Goal: Task Accomplishment & Management: Complete application form

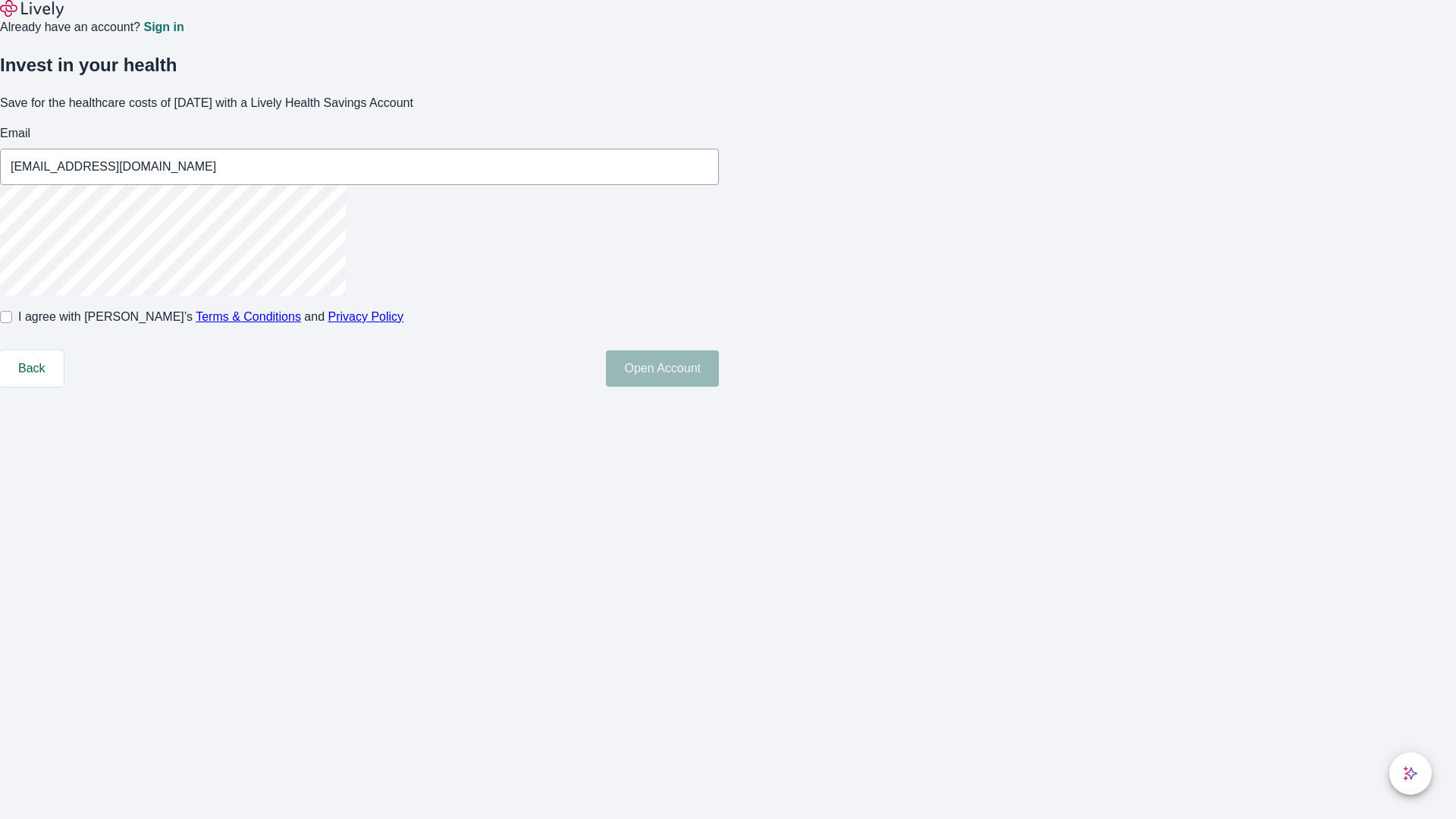
click at [12, 323] on input "I agree with Lively’s Terms & Conditions and Privacy Policy" at bounding box center [6, 317] width 12 height 12
checkbox input "true"
click at [719, 387] on button "Open Account" at bounding box center [662, 368] width 113 height 37
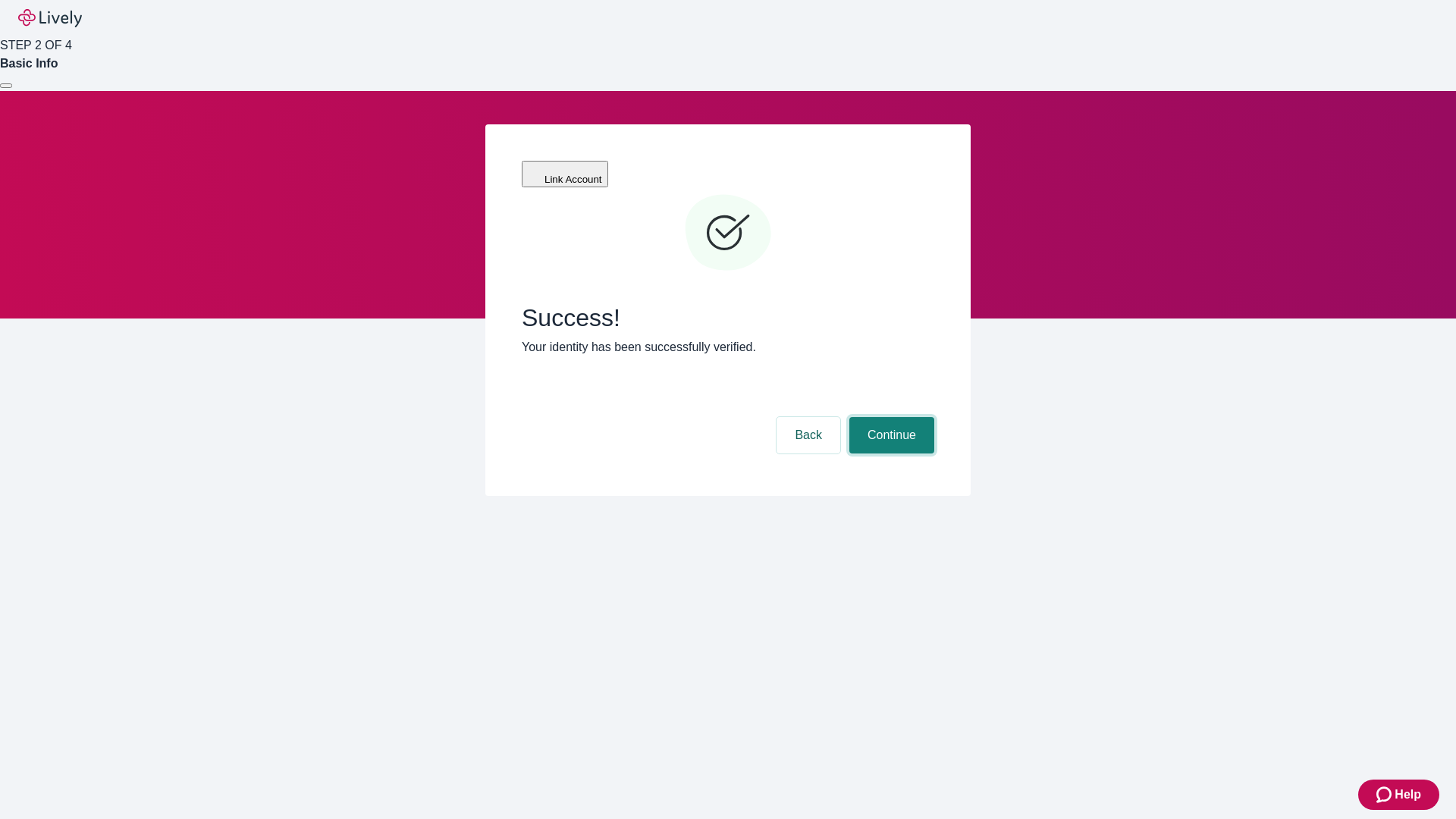
click at [889, 417] on button "Continue" at bounding box center [892, 436] width 85 height 37
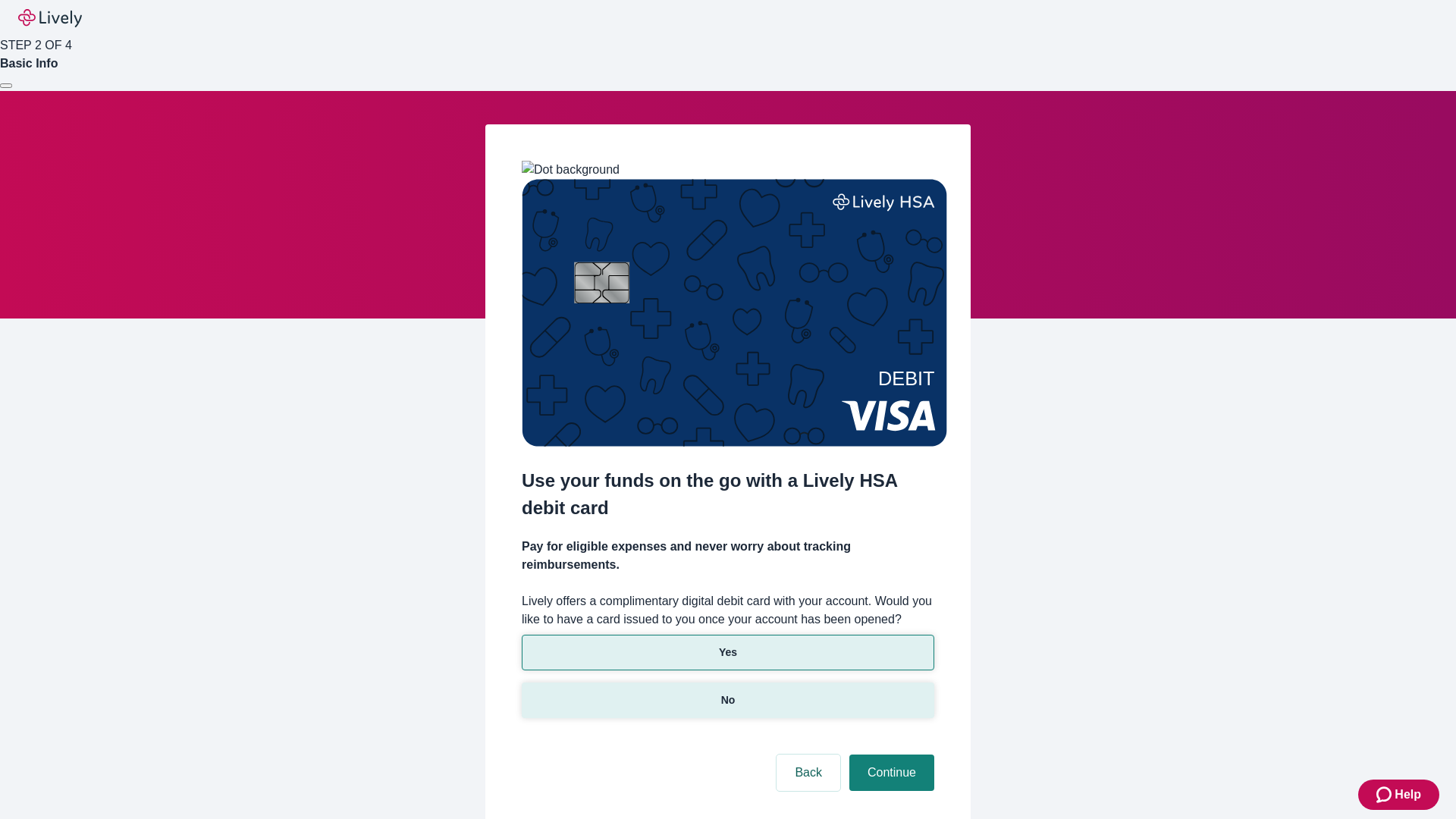
click at [727, 693] on p "No" at bounding box center [728, 700] width 14 height 16
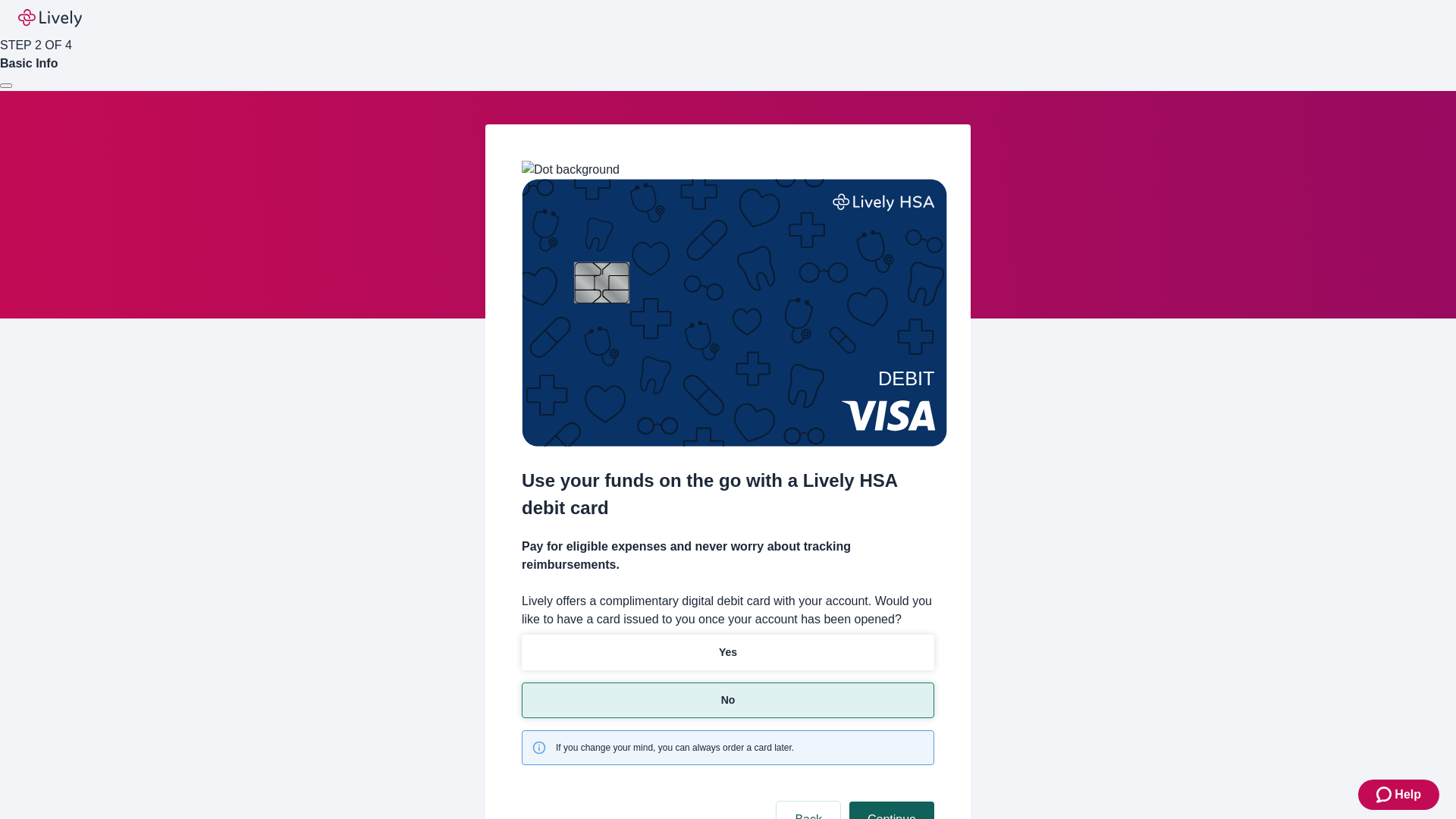
click at [889, 802] on button "Continue" at bounding box center [892, 820] width 85 height 37
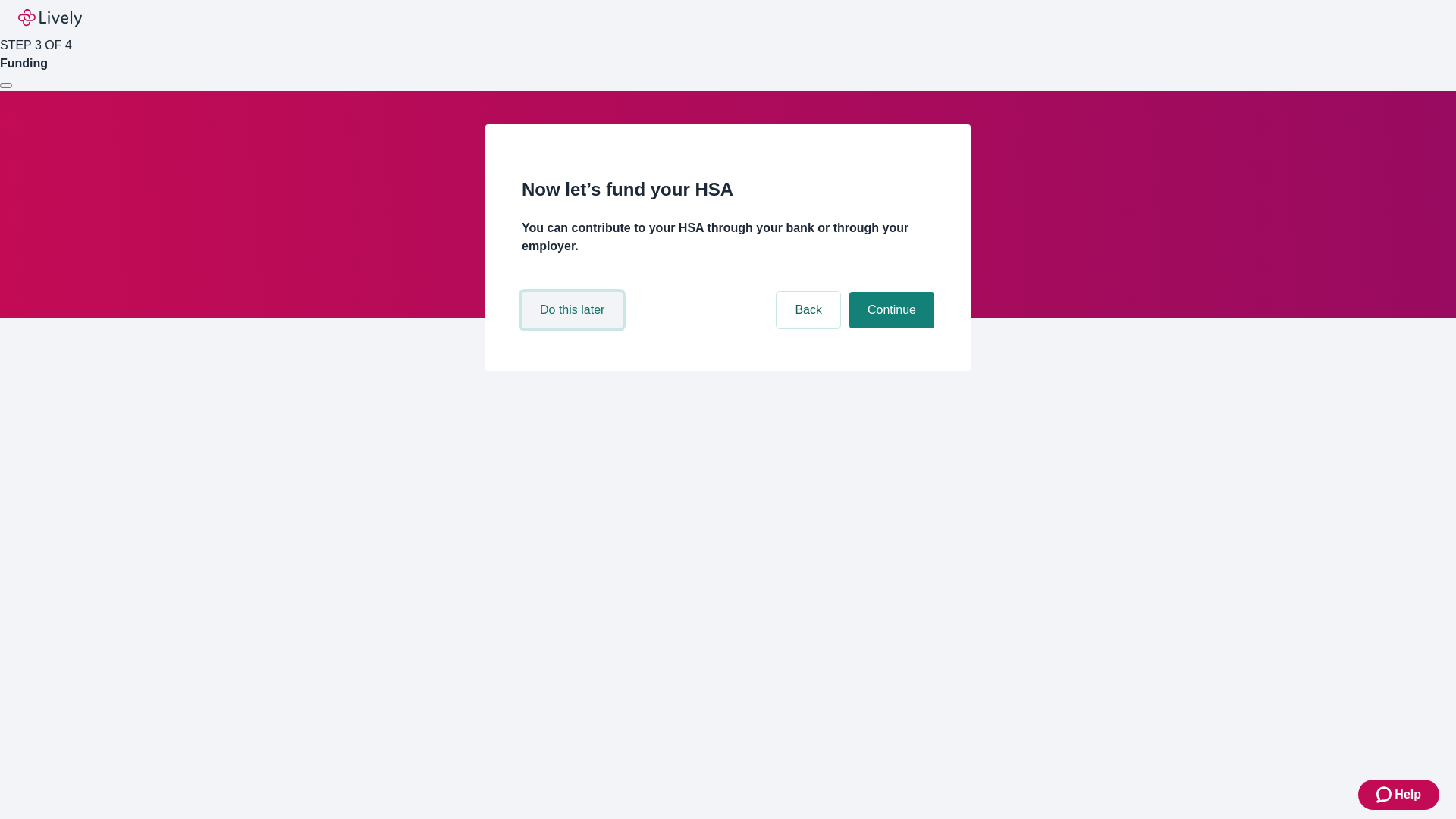
click at [574, 328] on button "Do this later" at bounding box center [572, 310] width 101 height 37
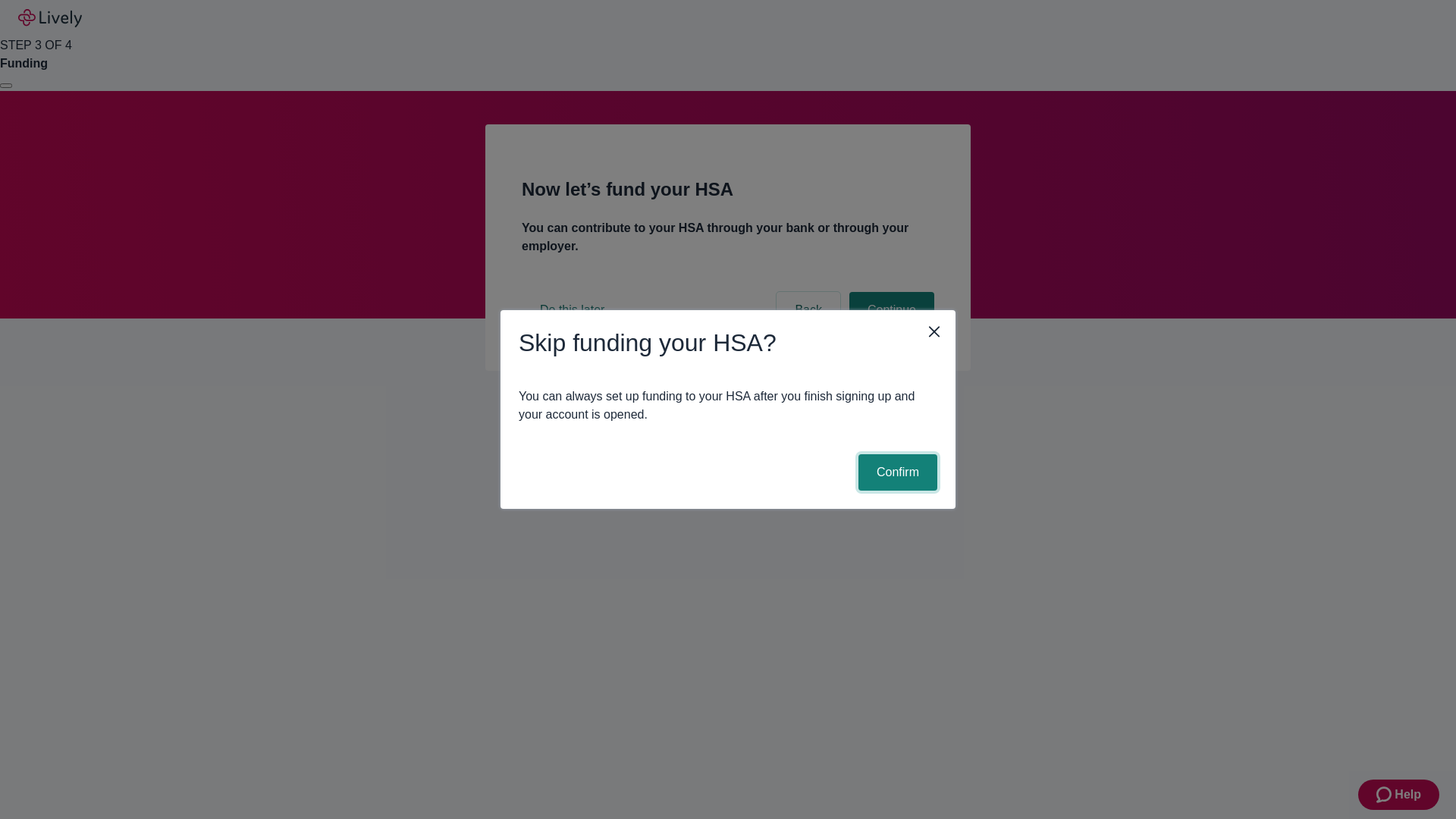
click at [895, 472] on button "Confirm" at bounding box center [898, 472] width 79 height 37
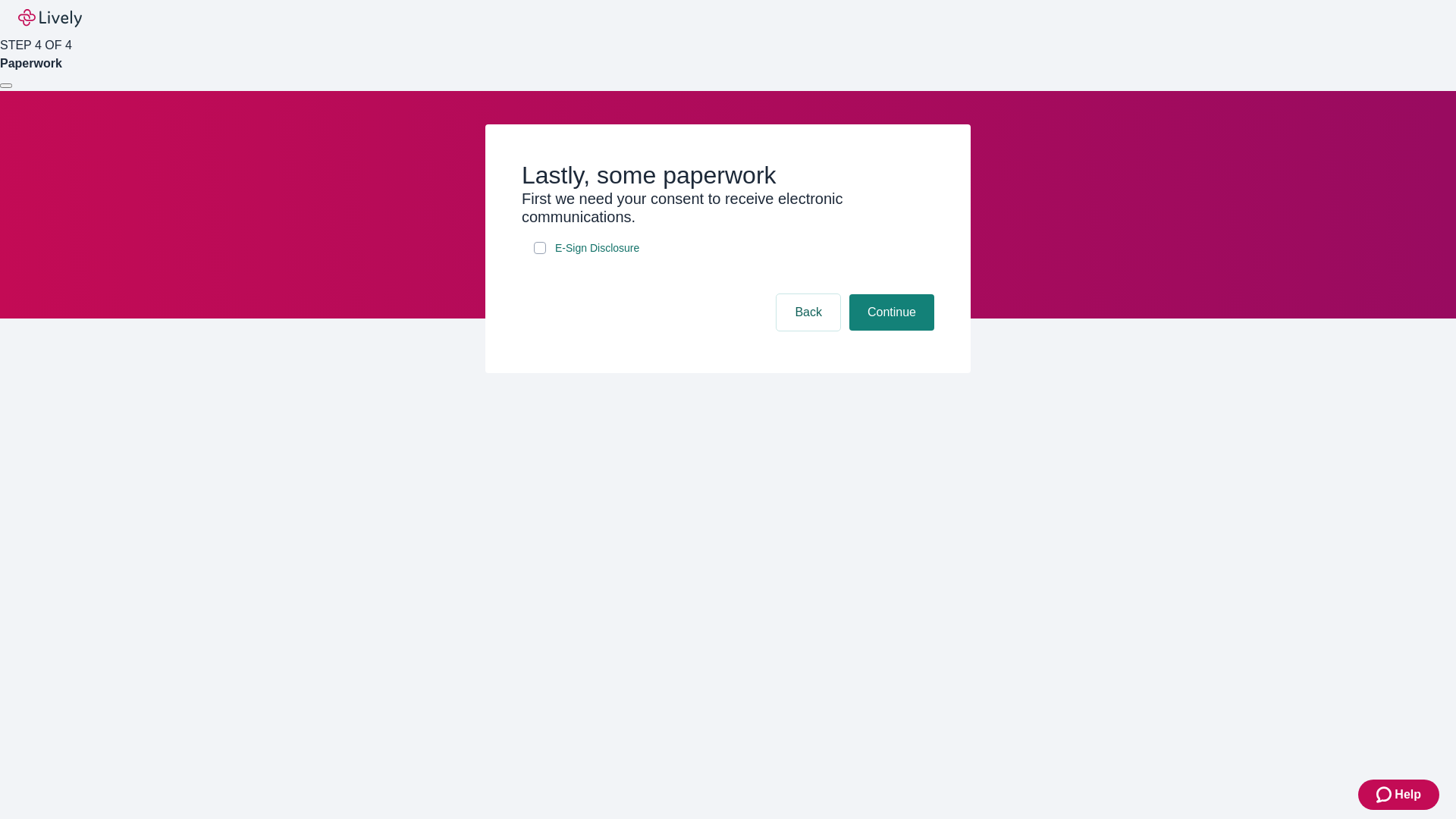
click at [540, 254] on input "E-Sign Disclosure" at bounding box center [539, 248] width 12 height 12
checkbox input "true"
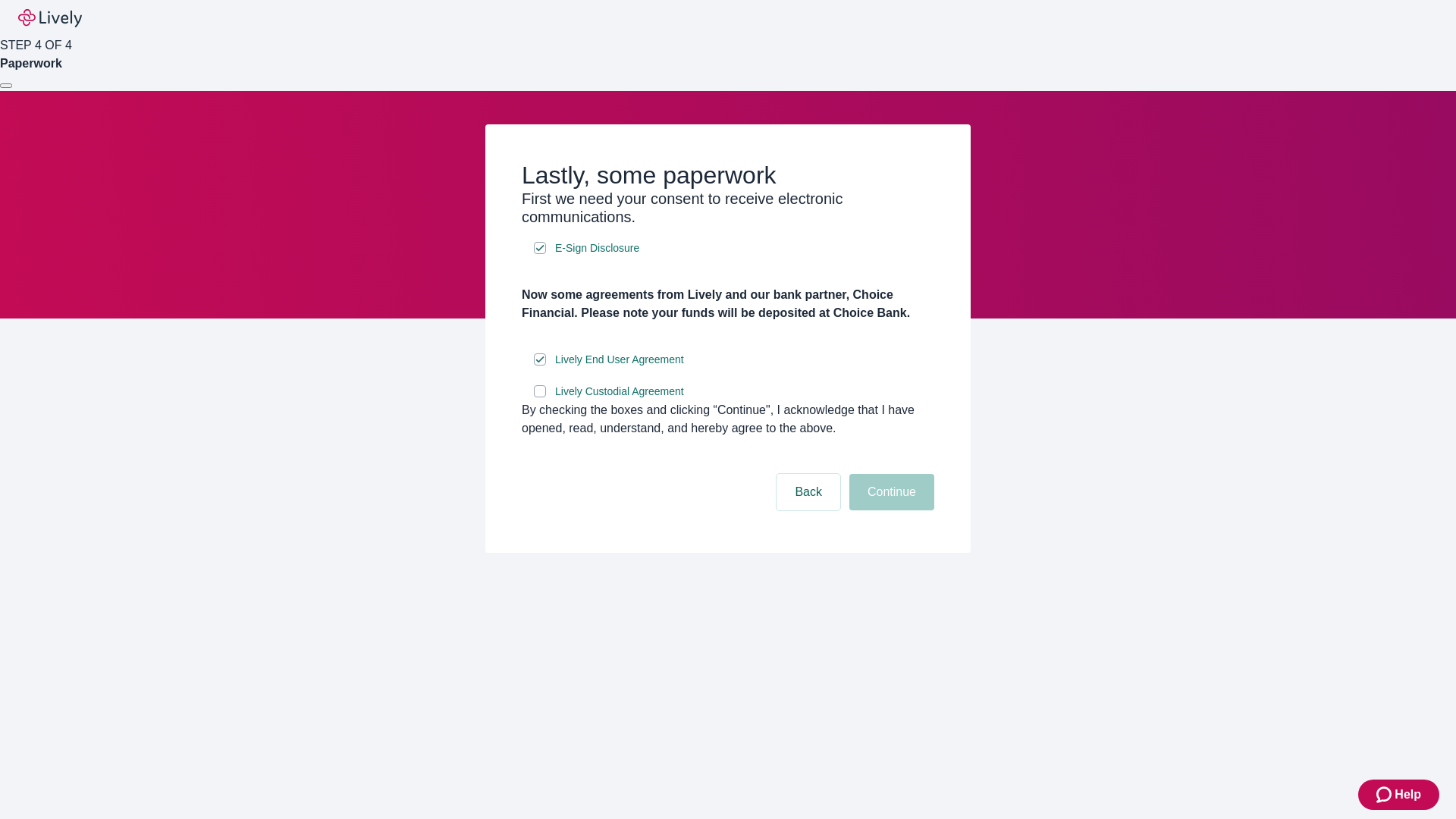
click at [540, 397] on input "Lively Custodial Agreement" at bounding box center [539, 391] width 12 height 12
checkbox input "true"
click at [889, 511] on button "Continue" at bounding box center [892, 492] width 85 height 37
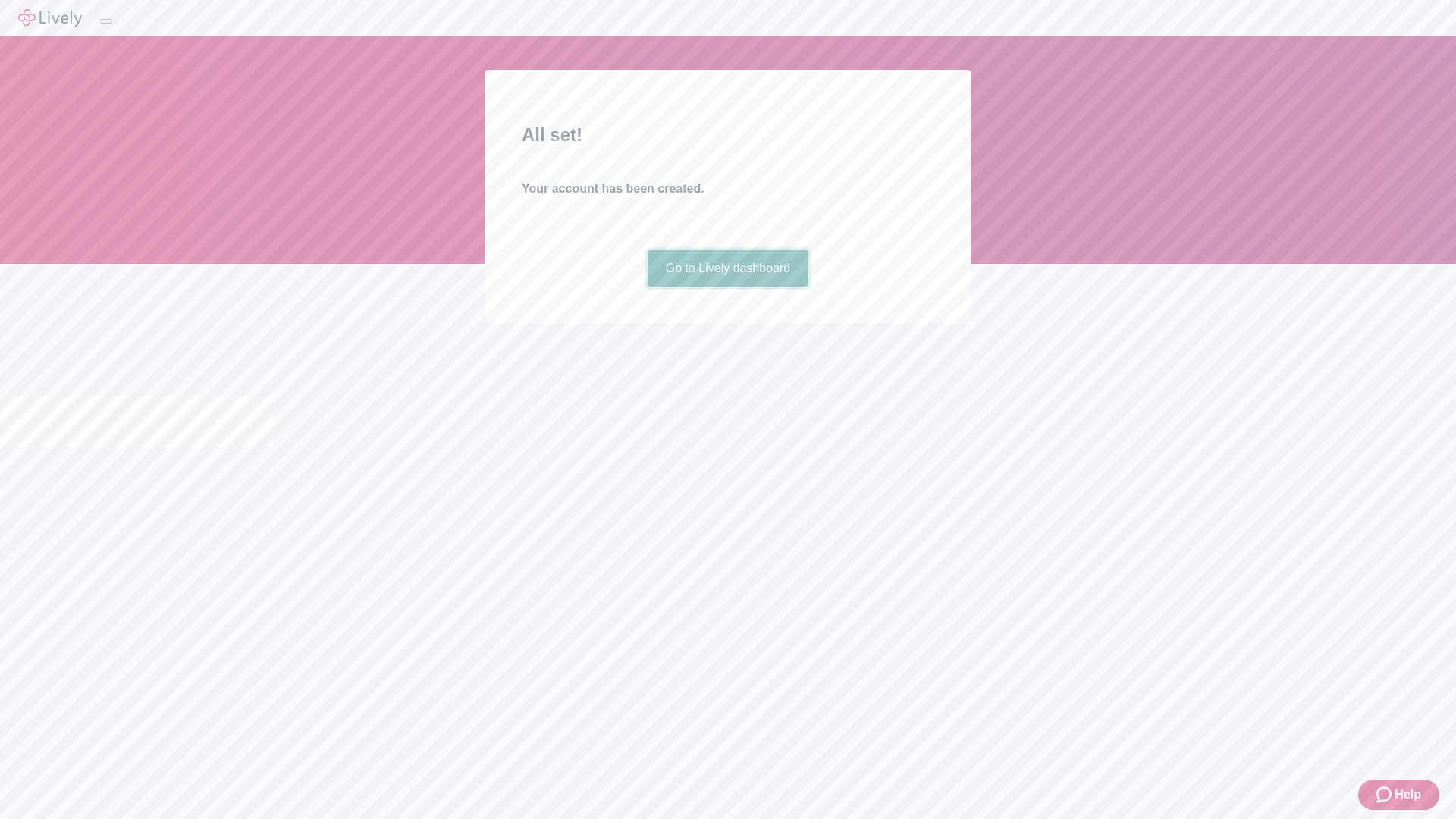
click at [727, 287] on link "Go to Lively dashboard" at bounding box center [728, 269] width 161 height 37
